Goal: Obtain resource: Download file/media

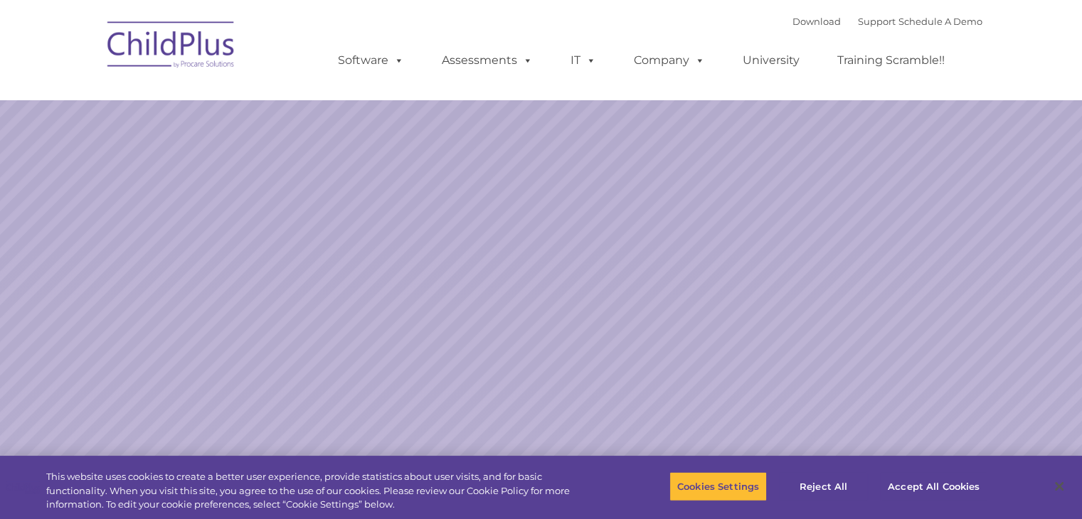
select select "MEDIUM"
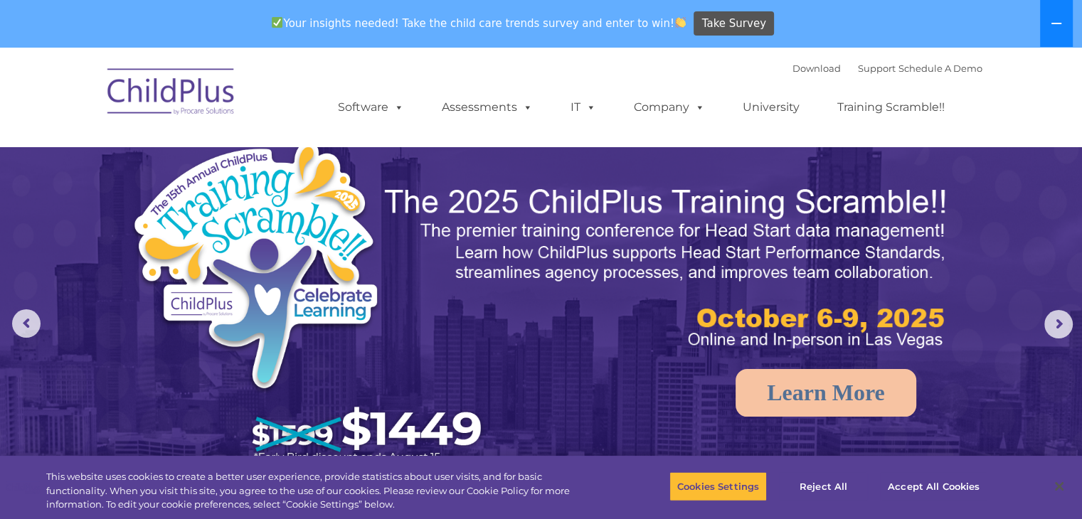
click at [1051, 23] on icon at bounding box center [1056, 23] width 11 height 11
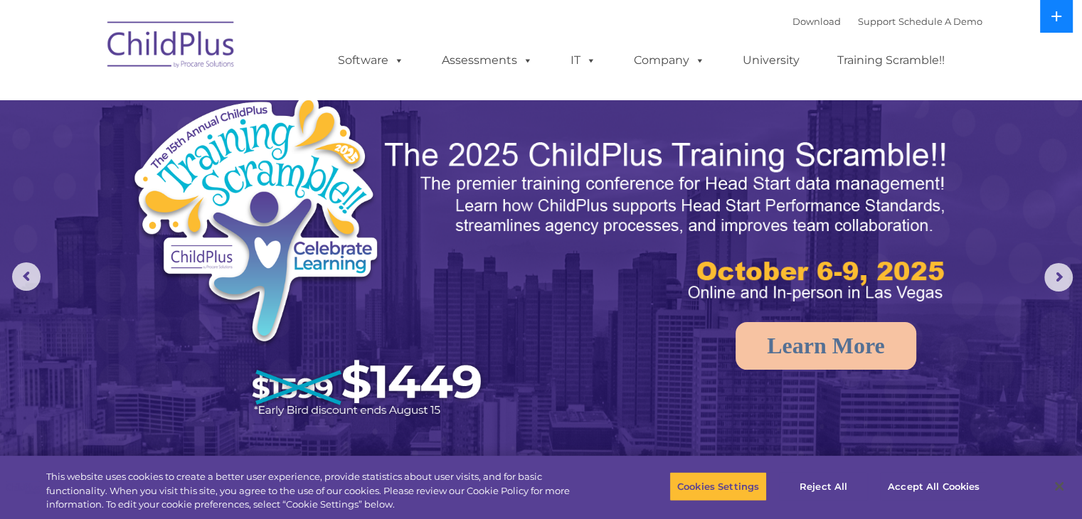
click at [1050, 23] on button at bounding box center [1056, 16] width 33 height 33
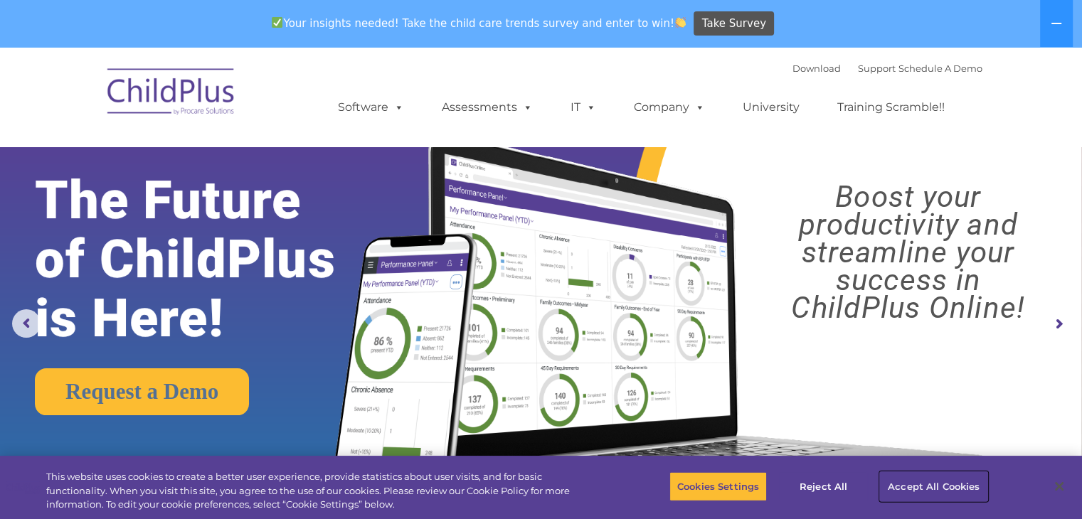
click at [939, 489] on button "Accept All Cookies" at bounding box center [933, 487] width 107 height 30
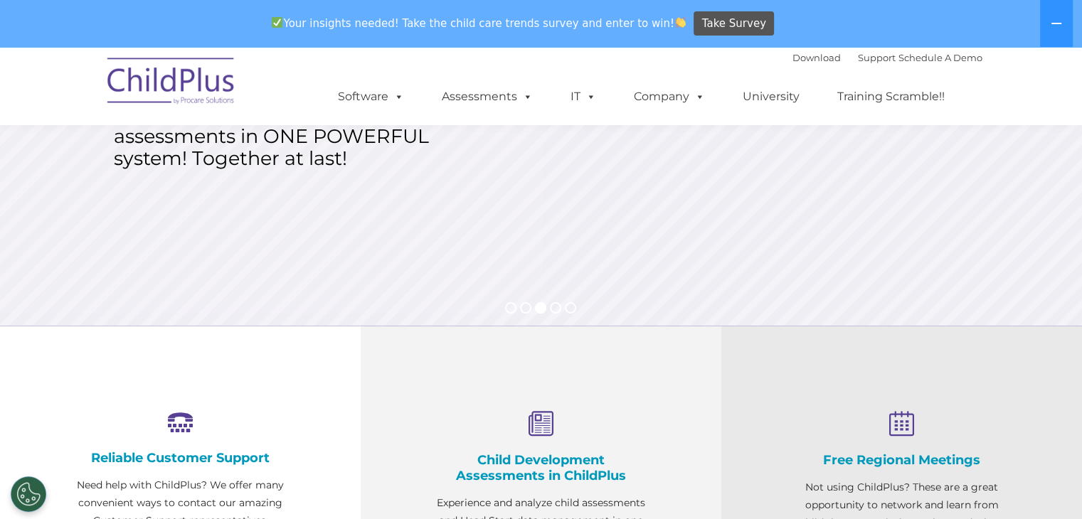
scroll to position [167, 0]
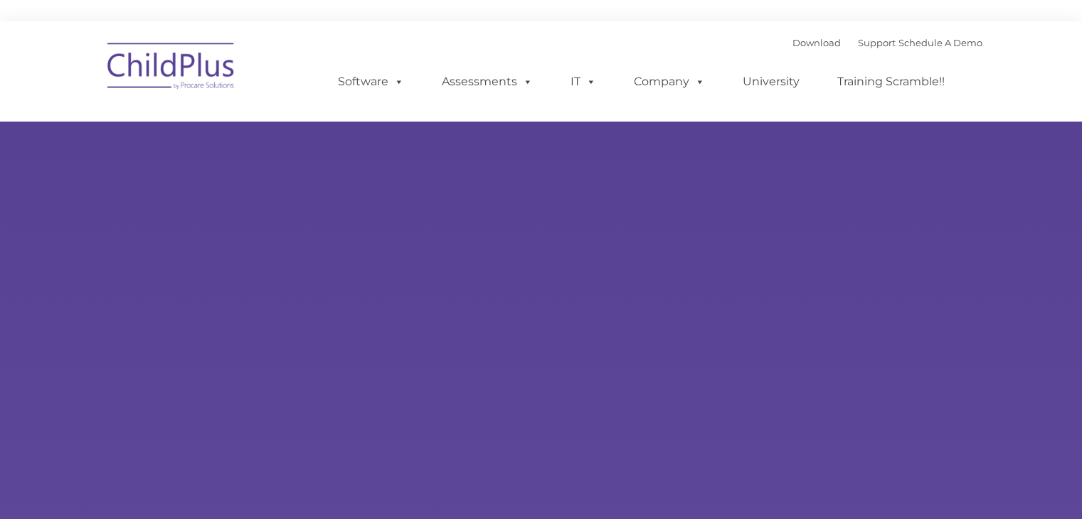
type input ""
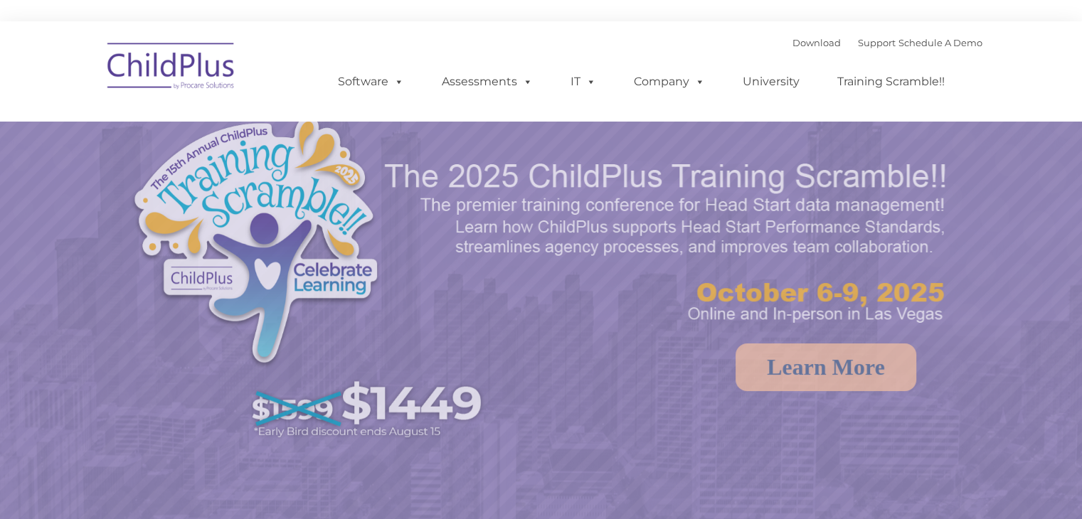
select select "MEDIUM"
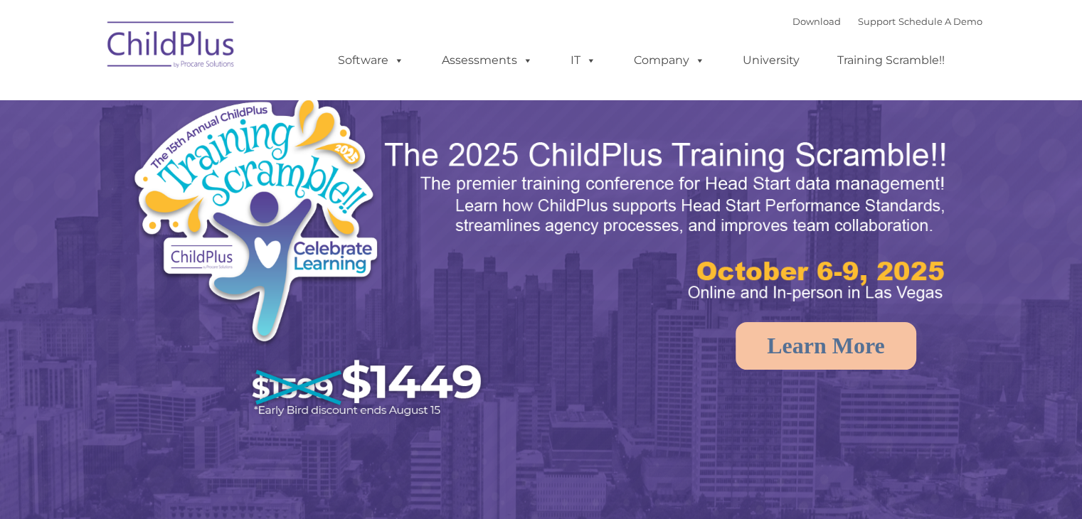
select select "MEDIUM"
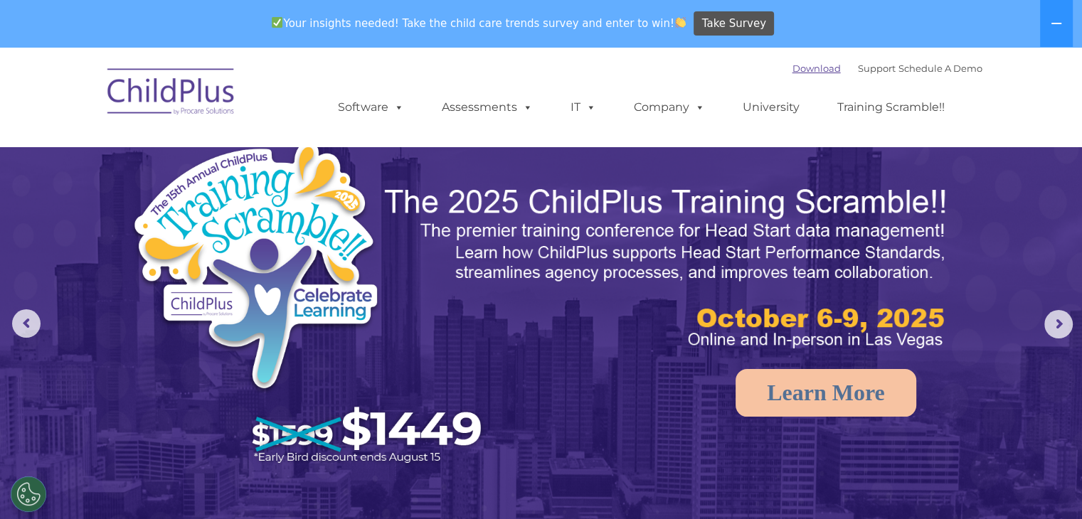
click at [809, 66] on link "Download" at bounding box center [816, 68] width 48 height 11
click at [792, 66] on link "Download" at bounding box center [816, 68] width 48 height 11
